Goal: Task Accomplishment & Management: Manage account settings

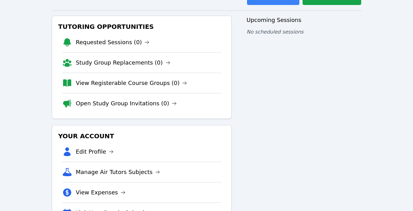
scroll to position [66, 0]
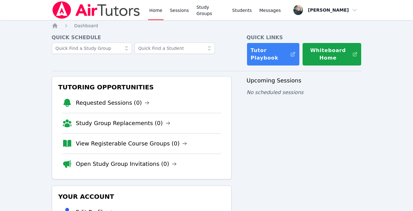
scroll to position [66, 0]
